Goal: Browse casually

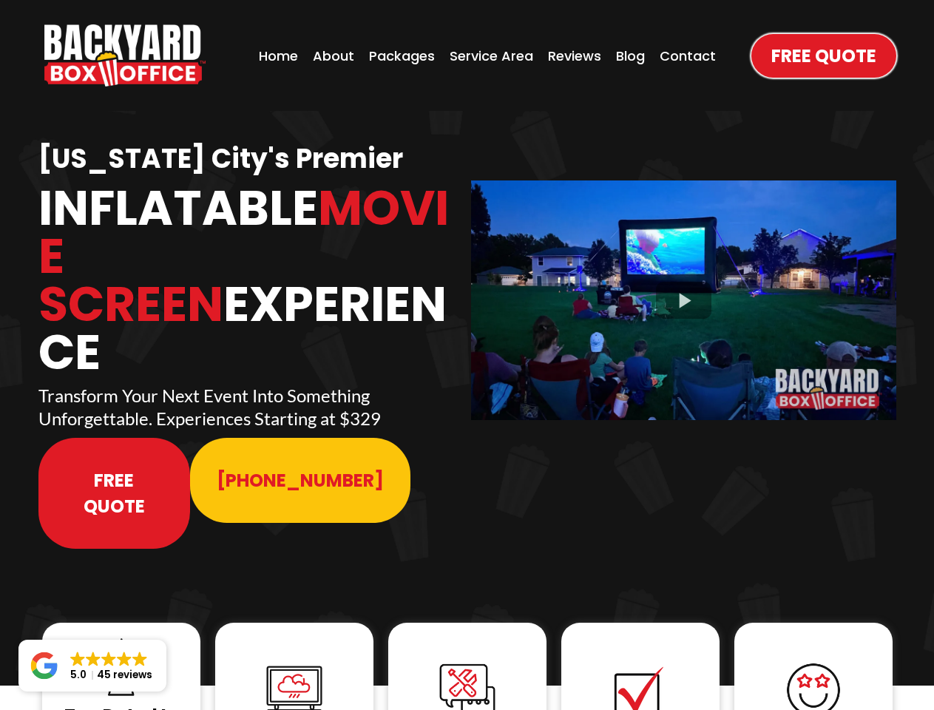
click at [125, 55] on img "https://www.backyardboxoffice.com" at bounding box center [124, 55] width 161 height 62
click at [683, 290] on div at bounding box center [683, 299] width 425 height 239
click at [121, 637] on img at bounding box center [121, 666] width 59 height 59
click at [294, 660] on img at bounding box center [294, 689] width 59 height 59
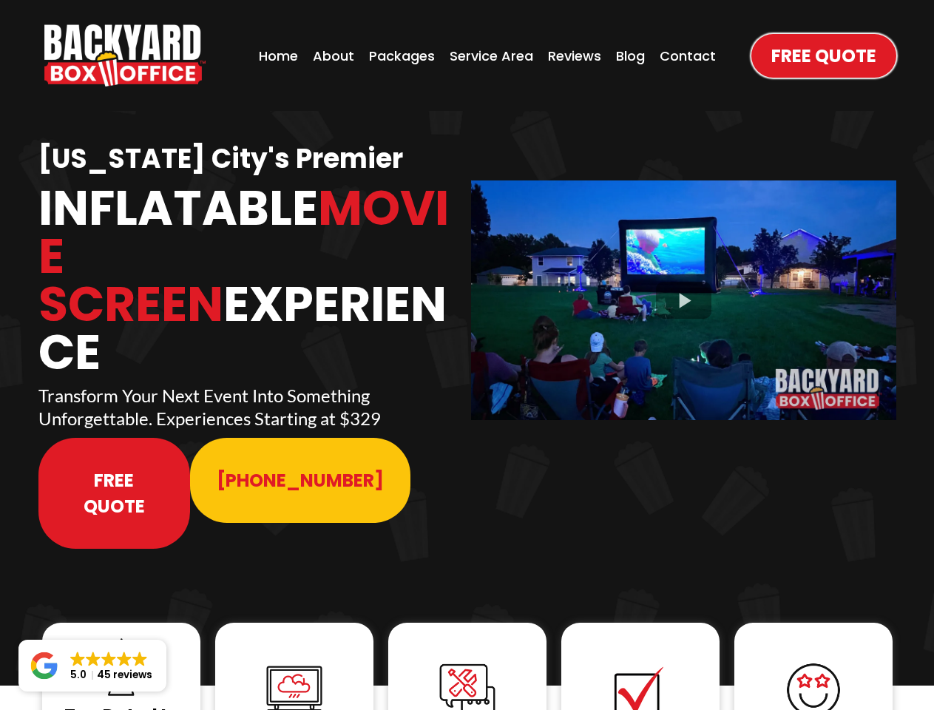
click at [294, 660] on img at bounding box center [294, 689] width 59 height 59
click at [467, 661] on img at bounding box center [467, 690] width 59 height 59
click at [640, 661] on img at bounding box center [640, 690] width 59 height 59
